Goal: Navigation & Orientation: Understand site structure

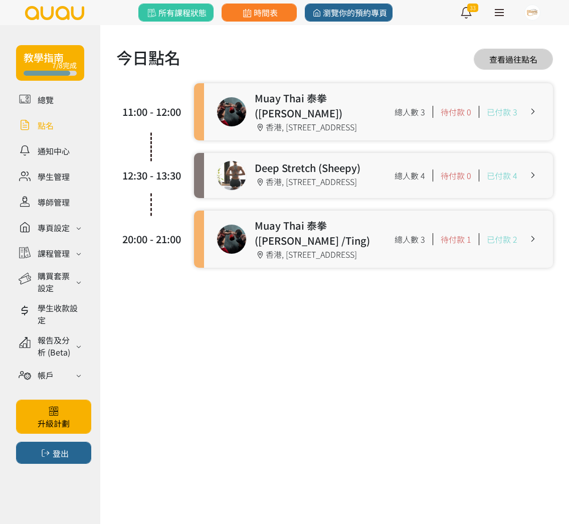
click at [279, 173] on link at bounding box center [378, 175] width 349 height 45
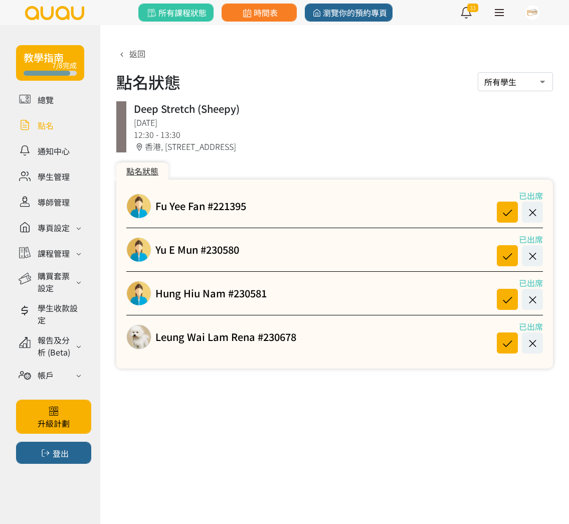
drag, startPoint x: 438, startPoint y: 116, endPoint x: 492, endPoint y: 93, distance: 57.8
click at [492, 93] on div "返回 點名狀態 所有學生 已出席學生 缺席學生 Deep Stretch (Sheepy) [DATE] 12:30 - 13:30 [STREET_ADDR…" at bounding box center [334, 208] width 437 height 321
click at [430, 83] on div "點名狀態 所有學生 已出席學生 缺席學生" at bounding box center [334, 82] width 437 height 24
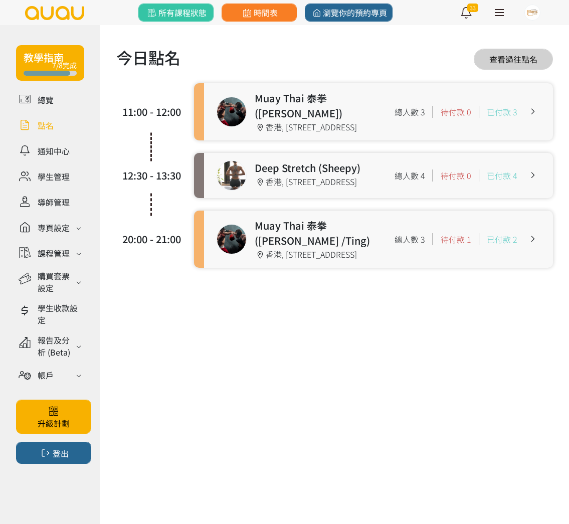
click at [246, 177] on link at bounding box center [378, 175] width 349 height 45
click at [56, 277] on div "購買套票設定" at bounding box center [56, 282] width 36 height 24
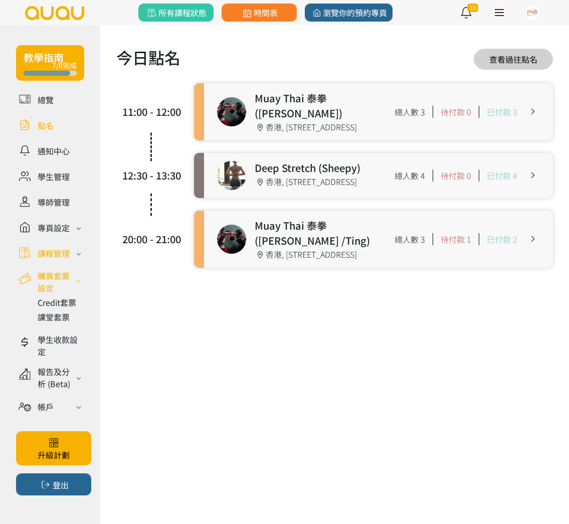
click at [59, 258] on div "課程管理" at bounding box center [54, 253] width 32 height 12
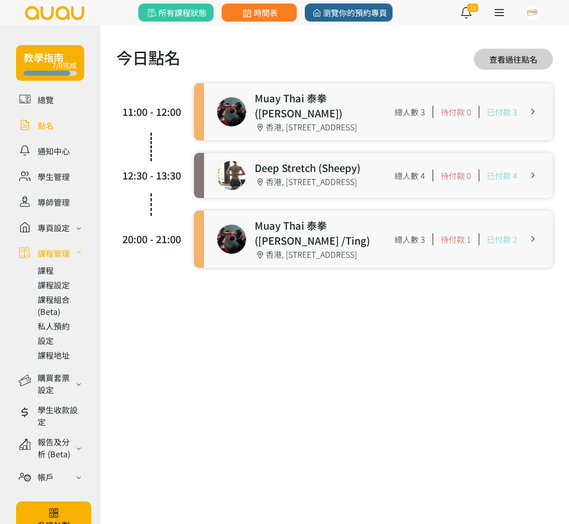
click at [35, 124] on link at bounding box center [50, 125] width 68 height 18
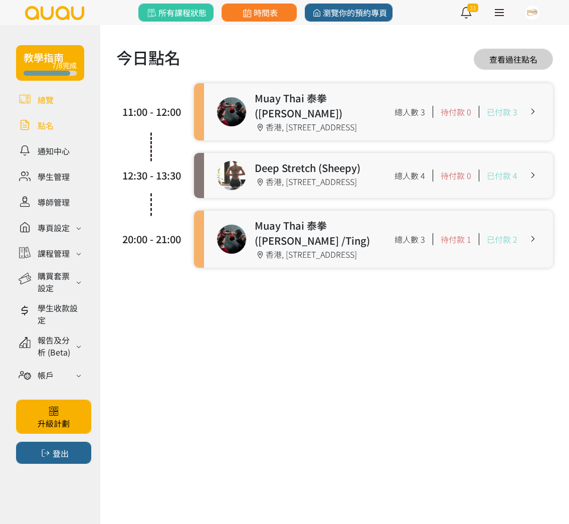
click at [38, 98] on link at bounding box center [50, 100] width 68 height 18
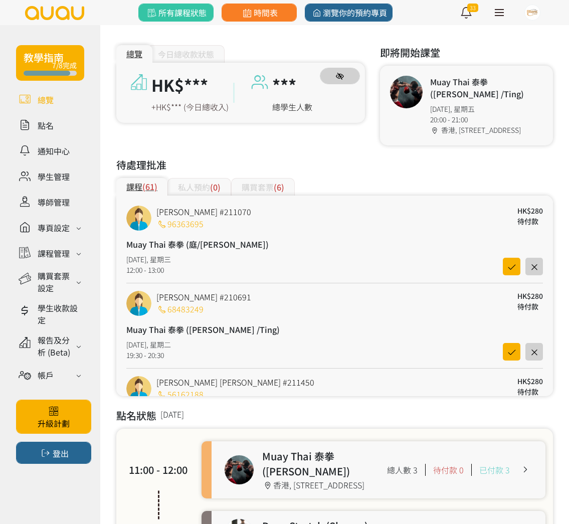
click at [342, 73] on icon "button" at bounding box center [340, 76] width 8 height 7
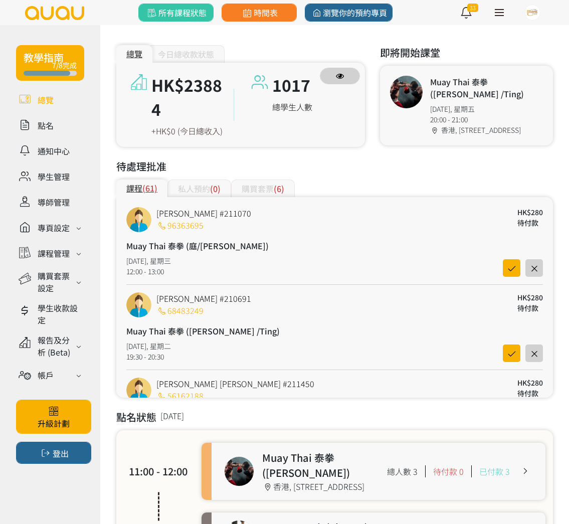
click at [342, 73] on icon "button" at bounding box center [340, 76] width 8 height 7
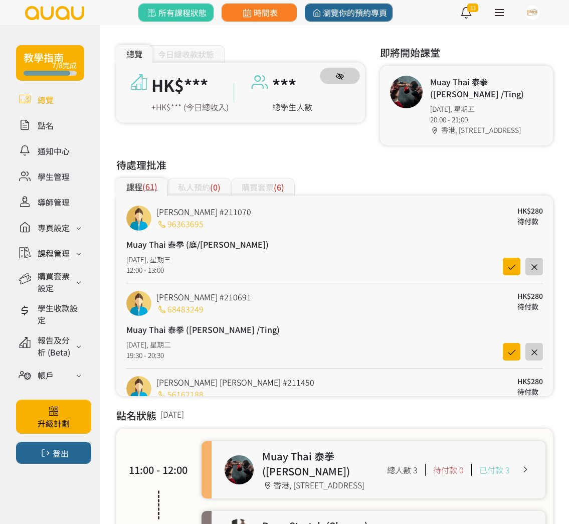
click at [342, 73] on icon "button" at bounding box center [340, 76] width 8 height 7
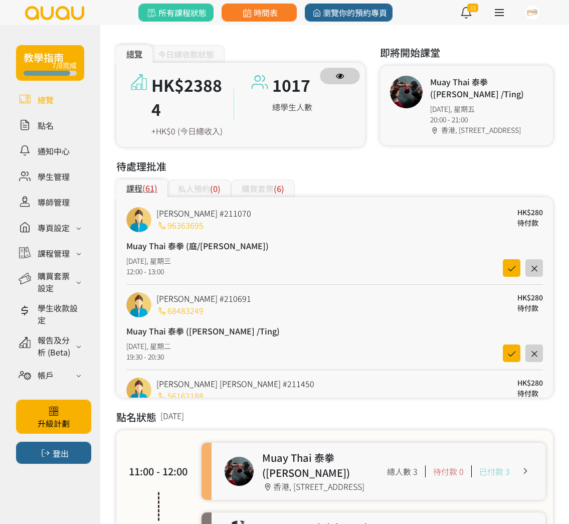
scroll to position [6, 0]
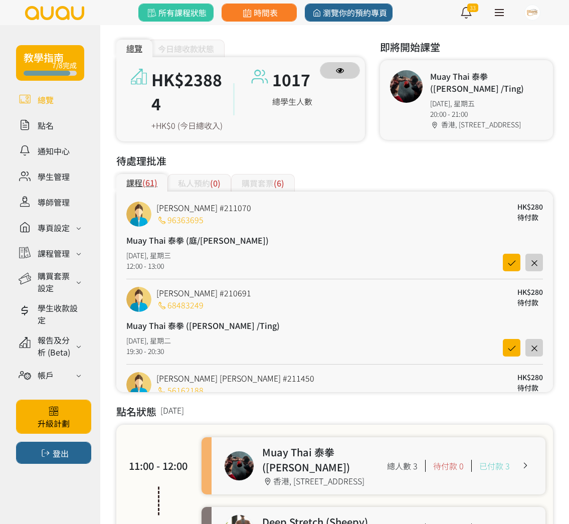
click at [342, 73] on icon "button" at bounding box center [340, 70] width 8 height 7
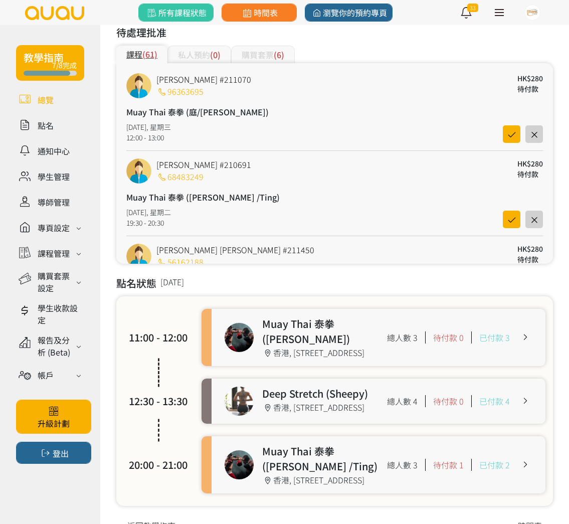
scroll to position [0, 0]
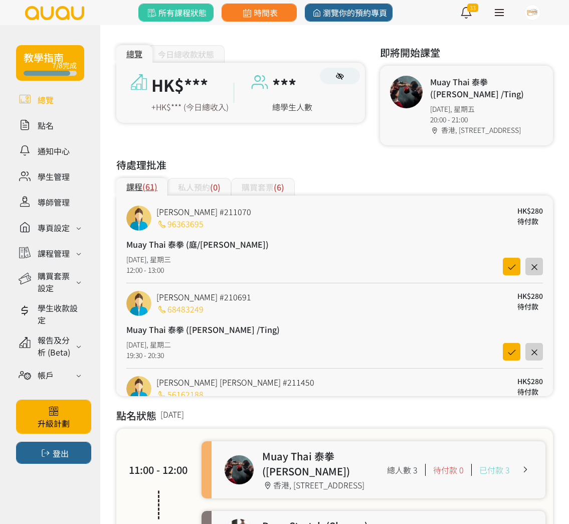
click at [211, 182] on span "(0)" at bounding box center [215, 187] width 11 height 12
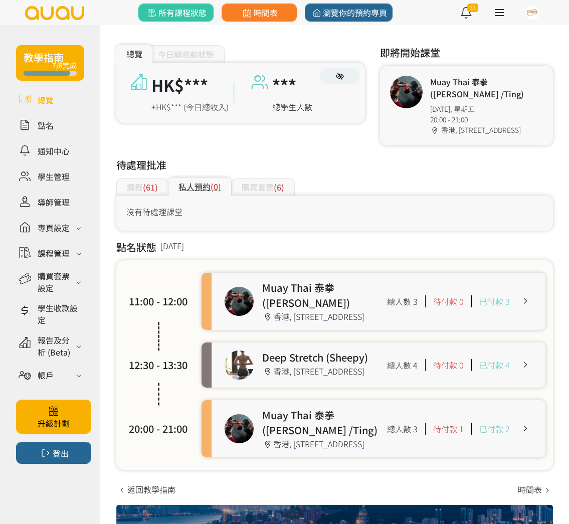
click at [169, 183] on div "私人預約 (0)" at bounding box center [200, 187] width 63 height 18
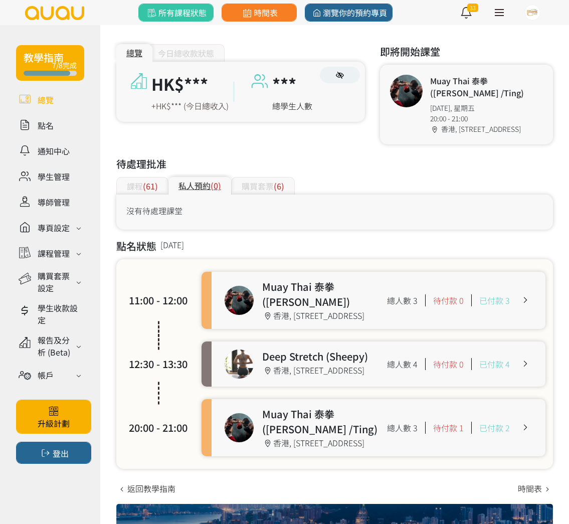
click at [150, 180] on span "(61)" at bounding box center [150, 186] width 15 height 12
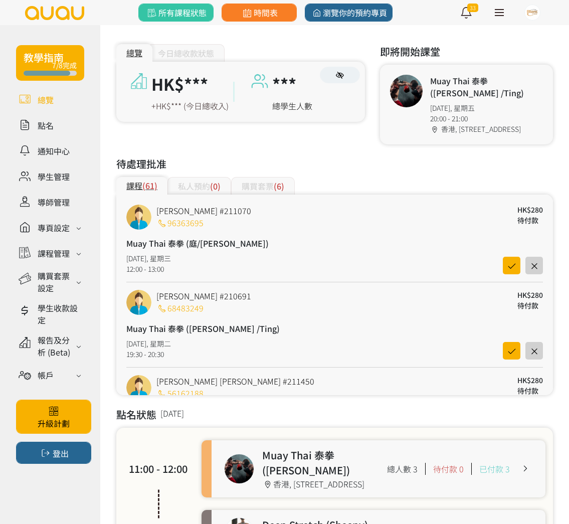
scroll to position [0, 0]
click at [59, 202] on link at bounding box center [50, 202] width 68 height 18
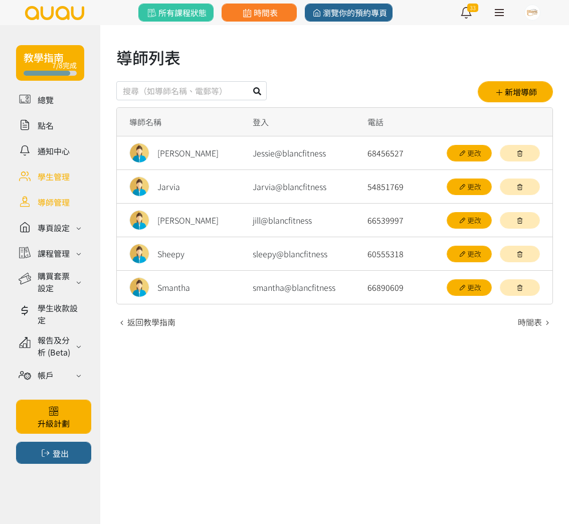
click at [58, 184] on link at bounding box center [50, 177] width 68 height 18
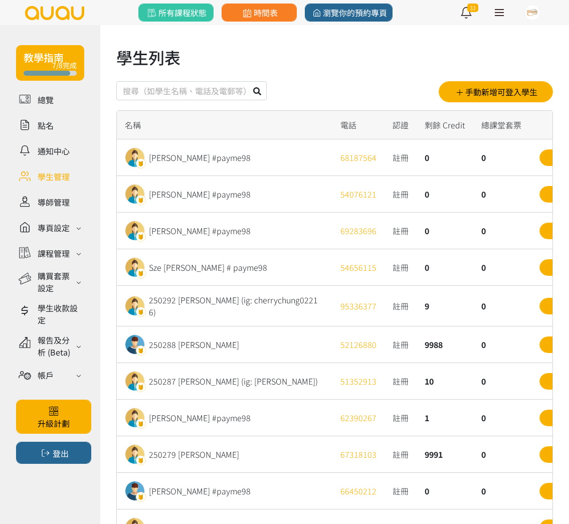
click at [77, 140] on ul "總覽 點名 通知中心 學生管理 導師管理 專頁設定 外觀與主題 基本資料 資格和認證 課程管理 課程 課程設定 課程組合 (Beta) 私人預約 設定 課程地…" at bounding box center [50, 241] width 68 height 301
